Goal: Navigation & Orientation: Understand site structure

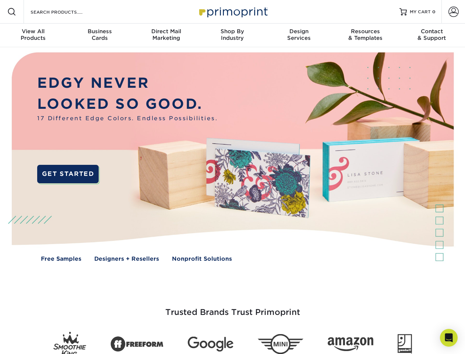
click at [232, 177] on img at bounding box center [232, 162] width 460 height 230
click at [12, 12] on span at bounding box center [11, 11] width 9 height 9
click at [453, 12] on span at bounding box center [454, 12] width 10 height 10
click at [33, 35] on div "View All Products" at bounding box center [33, 34] width 66 height 13
click at [99, 35] on div "Business Cards" at bounding box center [99, 34] width 66 height 13
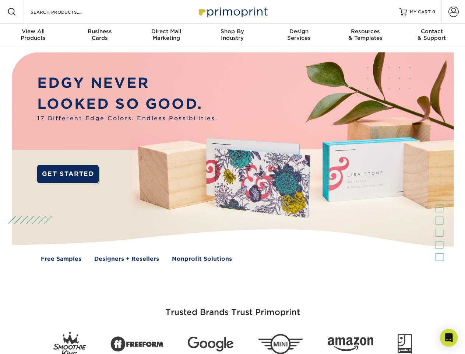
click at [166, 35] on div "Direct Mail Marketing" at bounding box center [166, 34] width 66 height 13
click at [232, 35] on div "Shop By Industry" at bounding box center [232, 34] width 66 height 13
click at [299, 35] on div "Design Services" at bounding box center [299, 34] width 66 height 13
click at [365, 35] on div "Resources & Templates" at bounding box center [365, 34] width 66 height 13
click at [432, 35] on div "Contact & Support" at bounding box center [432, 34] width 66 height 13
